Goal: Navigation & Orientation: Find specific page/section

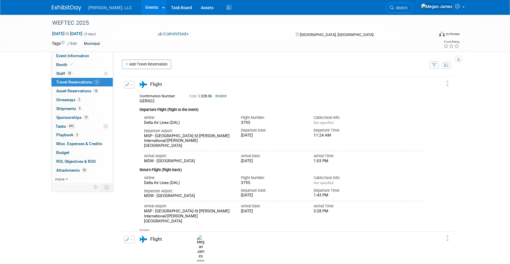
scroll to position [722, 0]
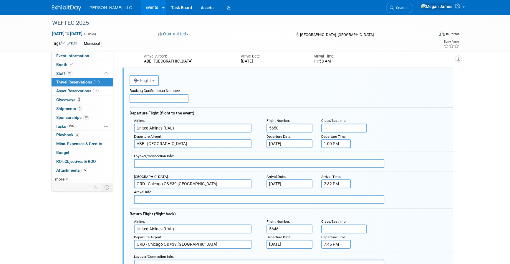
click at [141, 9] on link "Events" at bounding box center [152, 7] width 22 height 15
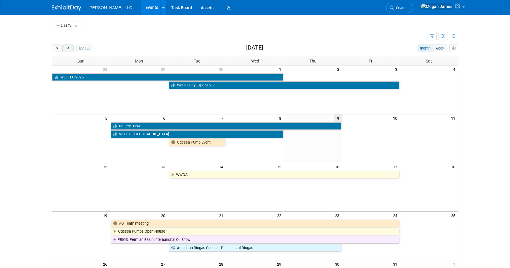
click at [69, 47] on span "next" at bounding box center [68, 49] width 4 height 4
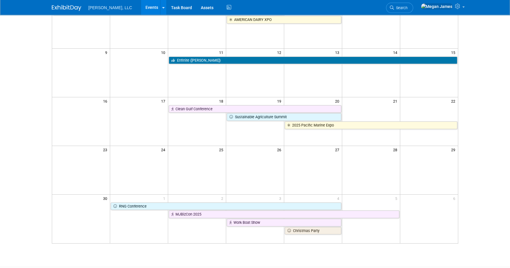
scroll to position [80, 0]
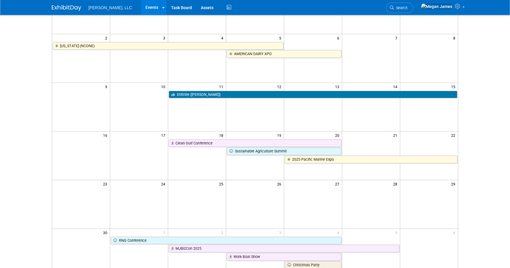
drag, startPoint x: 482, startPoint y: 117, endPoint x: 481, endPoint y: 125, distance: 7.4
click at [482, 117] on body "[PERSON_NAME], LLC Events Add Event Bulk Upload Events Shareable Event Boards R…" at bounding box center [255, 54] width 510 height 268
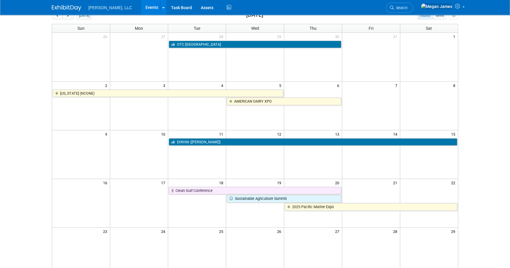
scroll to position [0, 0]
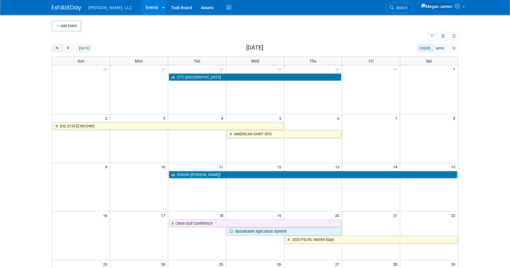
click at [53, 47] on button "prev" at bounding box center [57, 48] width 11 height 8
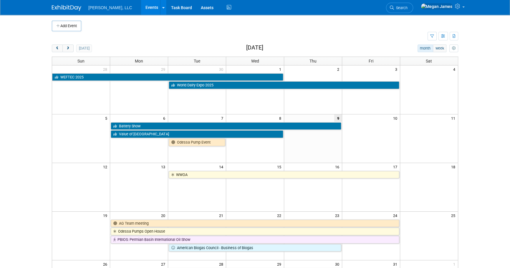
click at [481, 153] on body "[PERSON_NAME], LLC Events Add Event Bulk Upload Events Shareable Event Boards R…" at bounding box center [255, 134] width 510 height 268
drag, startPoint x: 505, startPoint y: 121, endPoint x: 477, endPoint y: 138, distance: 33.2
click at [505, 121] on body "[PERSON_NAME], LLC Events Add Event Bulk Upload Events Shareable Event Boards R…" at bounding box center [255, 134] width 510 height 268
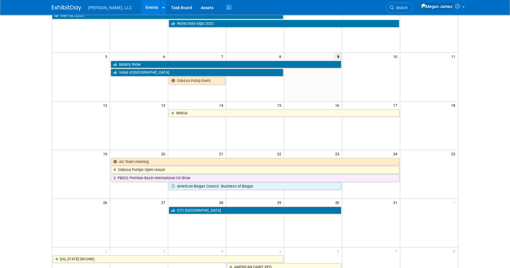
scroll to position [27, 0]
